Goal: Use online tool/utility

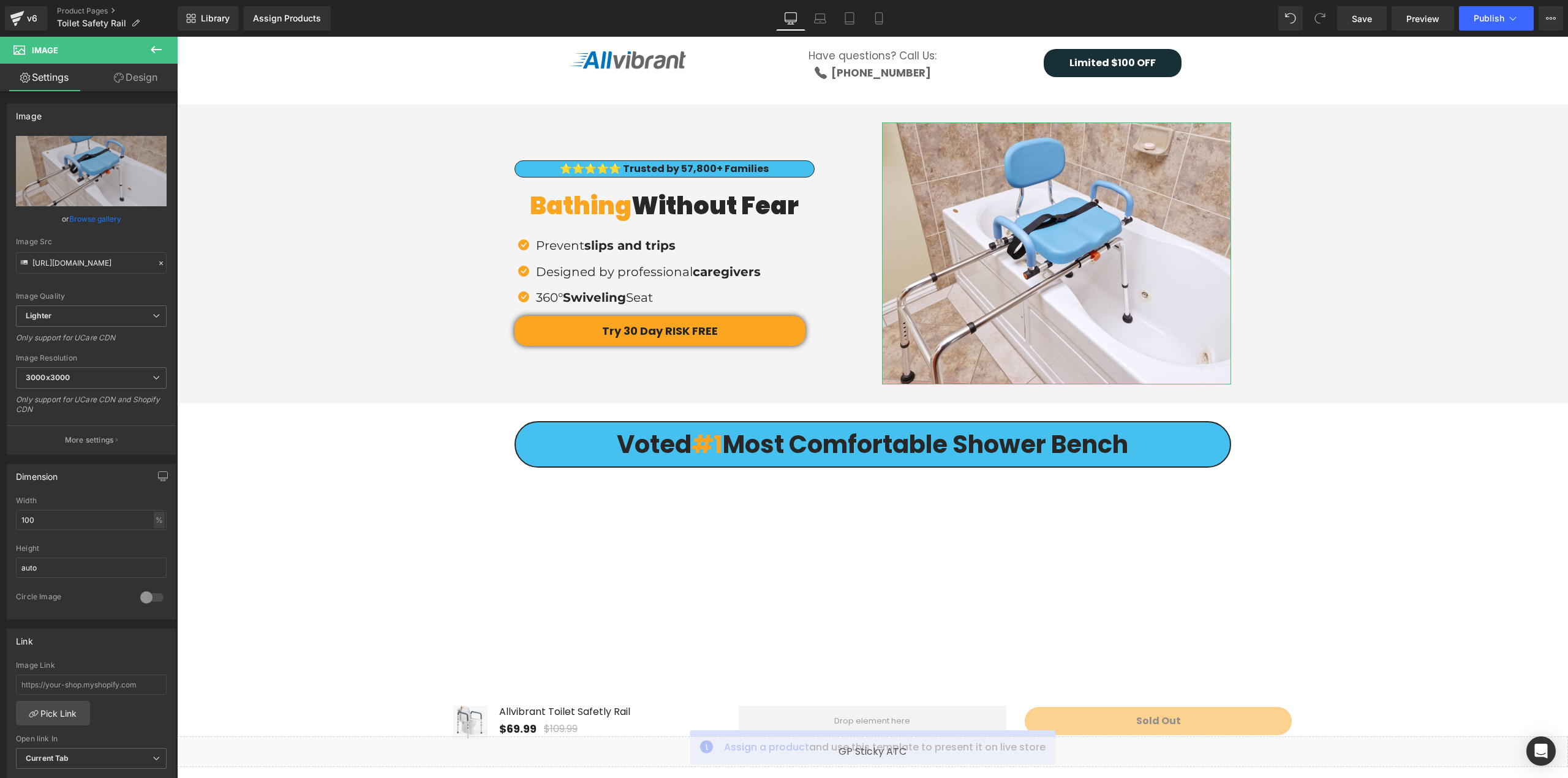
type input "C:\fakepath\ezgif-3325f5cf9e8378.jpg"
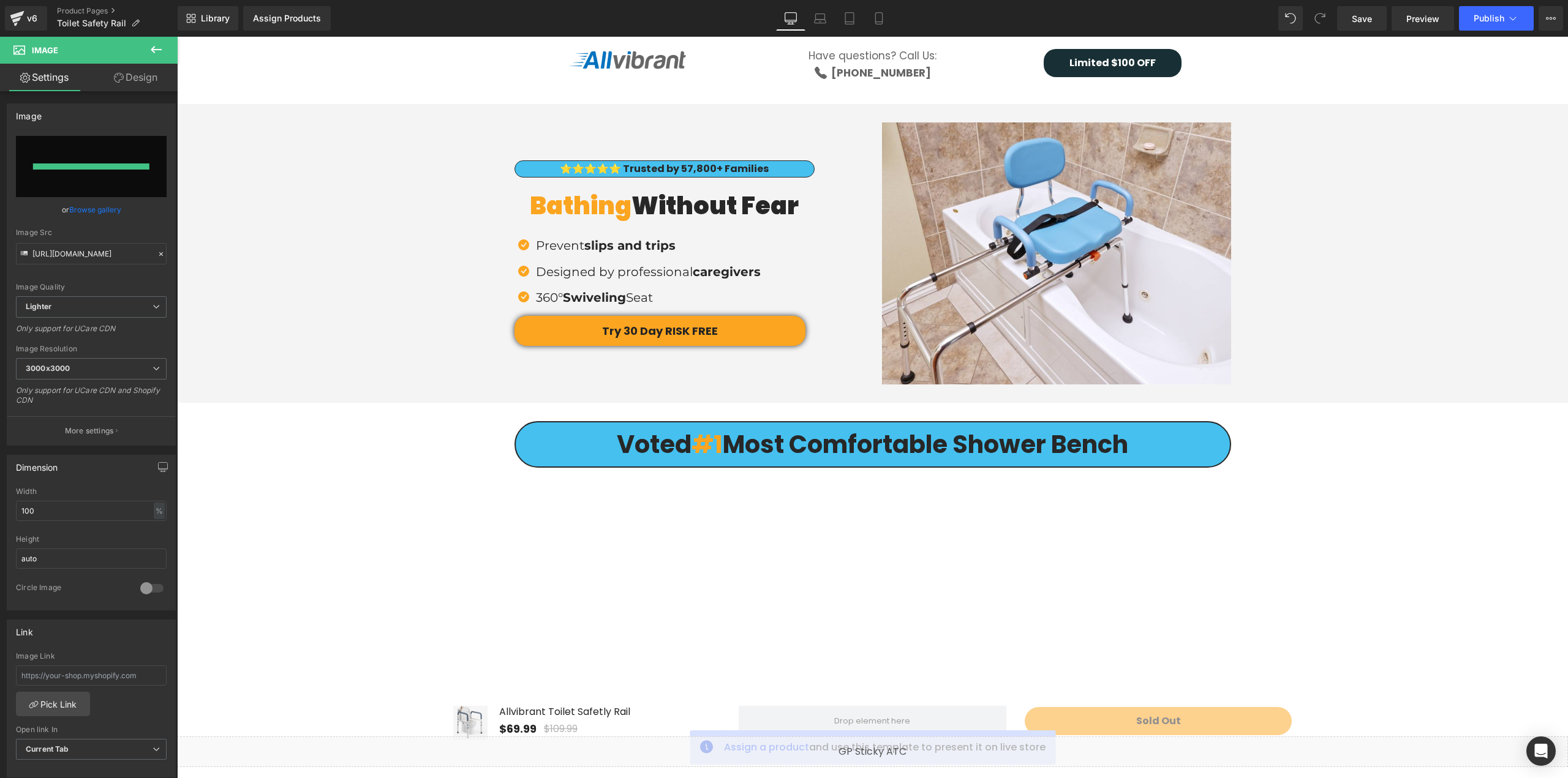
type input "[URL][DOMAIN_NAME]"
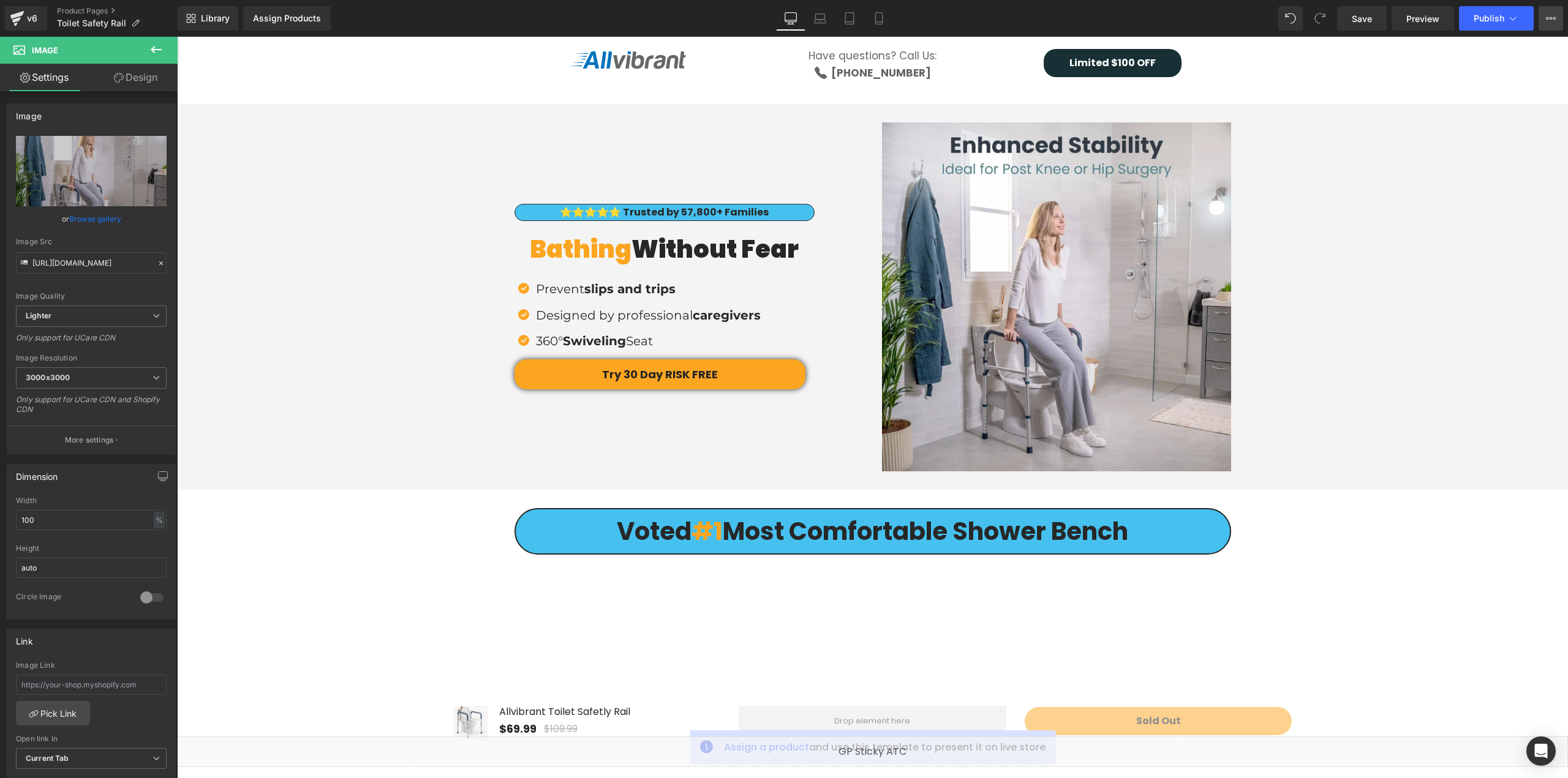
click at [1561, 20] on button "View Live Page View with current Template Save Template to Library Schedule Pub…" at bounding box center [1550, 18] width 24 height 24
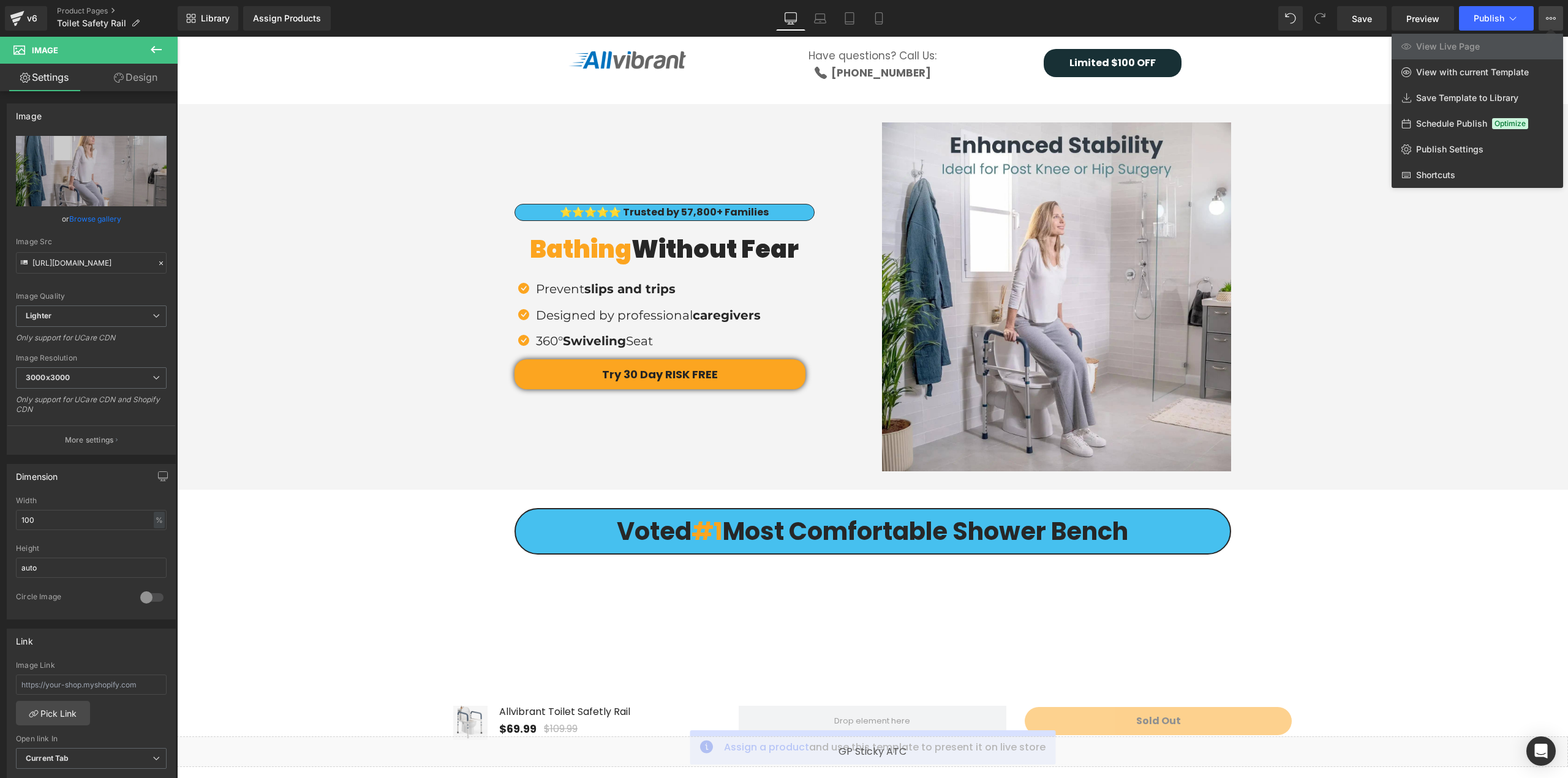
click at [1308, 72] on div at bounding box center [872, 407] width 1391 height 741
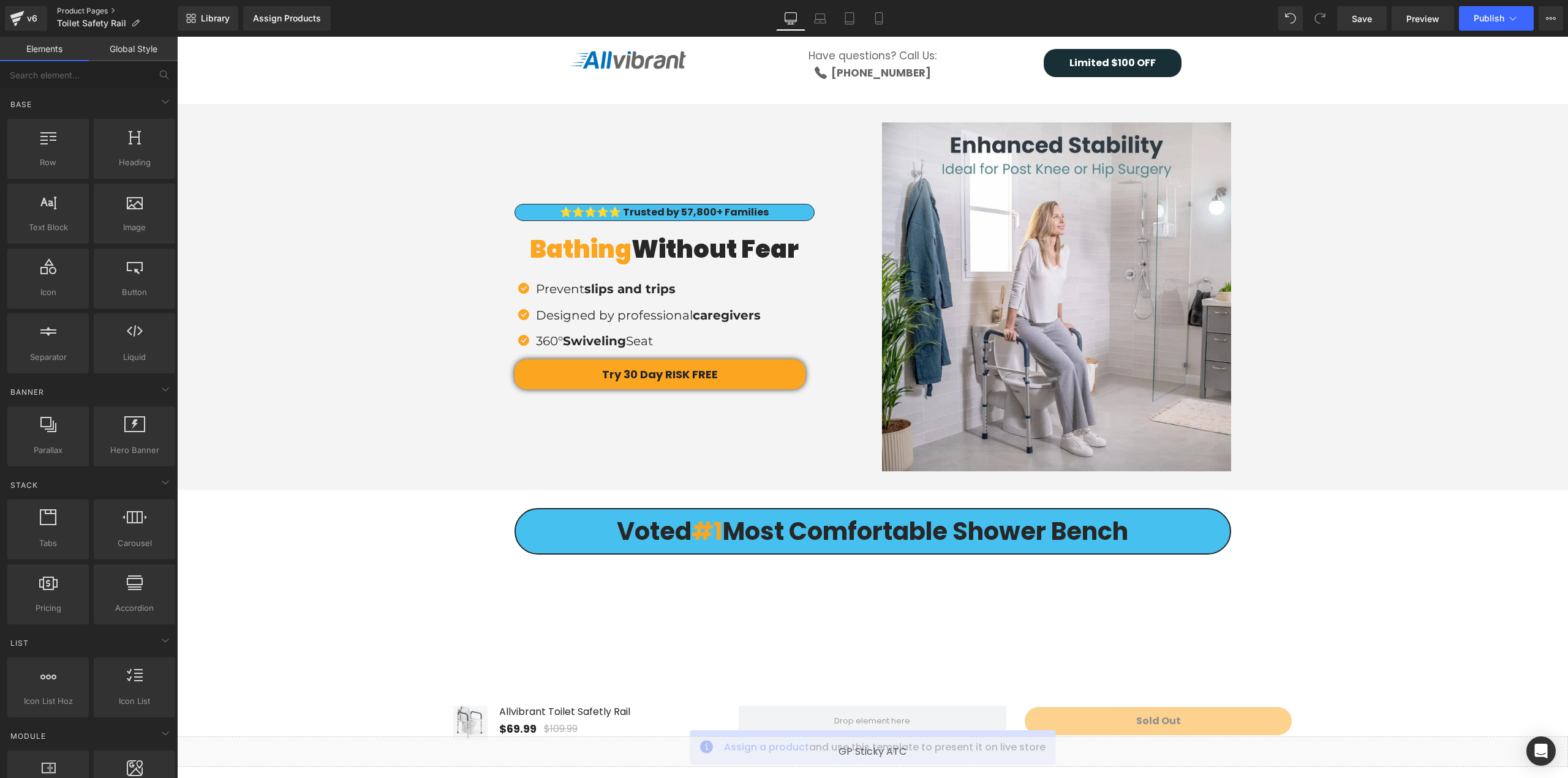
click at [64, 8] on link "Product Pages" at bounding box center [117, 10] width 121 height 10
